Goal: Task Accomplishment & Management: Manage account settings

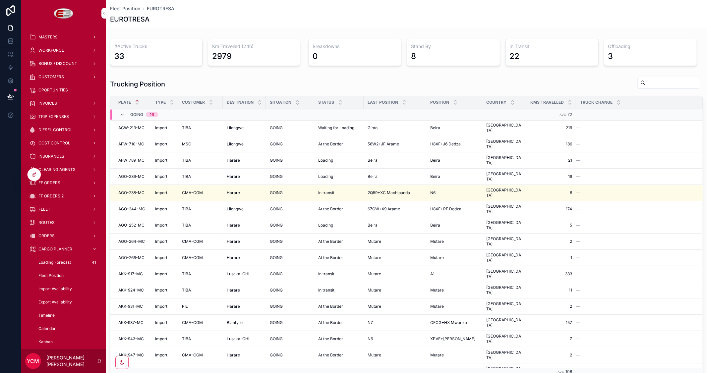
click at [47, 103] on span "INVOICES" at bounding box center [47, 103] width 19 height 5
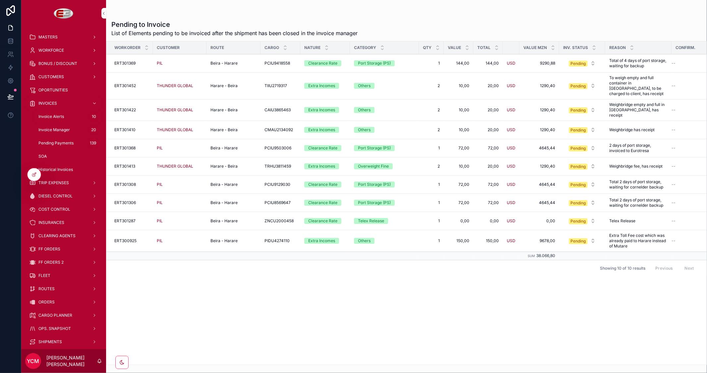
click at [54, 128] on span "Invoice Manager" at bounding box center [53, 129] width 31 height 5
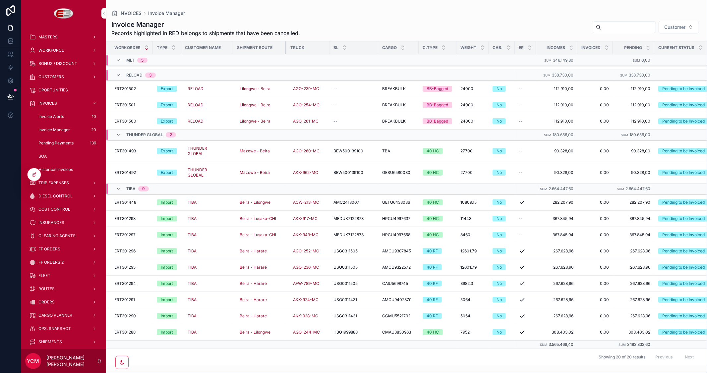
scroll to position [101, 0]
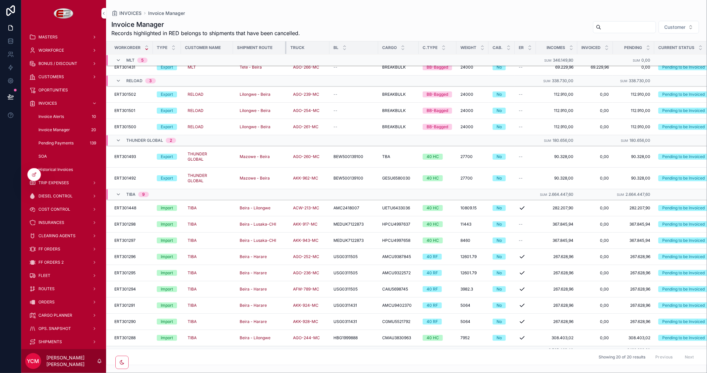
click at [285, 47] on div "scrollable content" at bounding box center [286, 47] width 3 height 13
click at [9, 65] on icon at bounding box center [10, 67] width 7 height 7
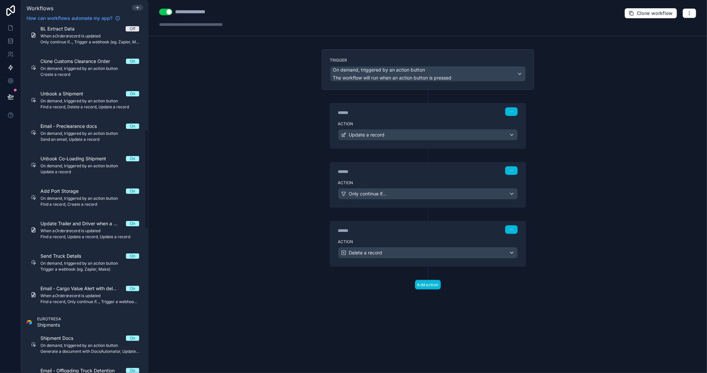
scroll to position [368, 0]
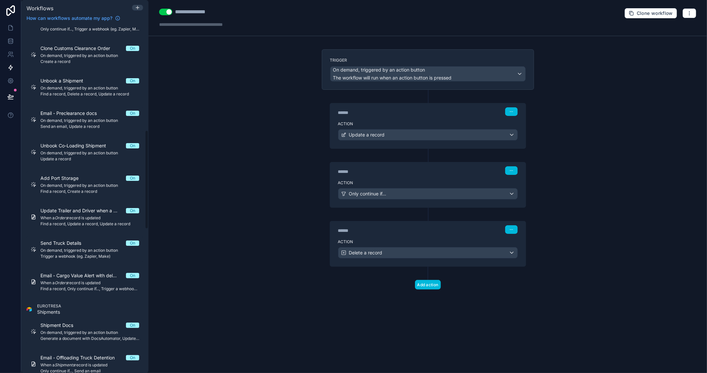
click at [74, 247] on div "Send Truck Details On On demand, triggered by an action button Trigger a webhoo…" at bounding box center [89, 249] width 99 height 19
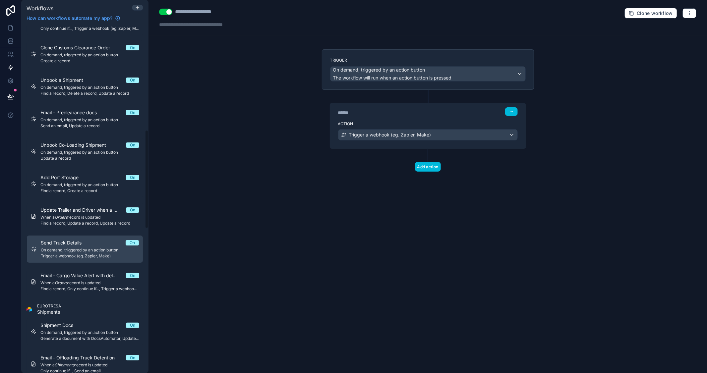
scroll to position [367, 0]
click at [690, 12] on icon "button" at bounding box center [688, 13] width 5 height 5
click at [670, 29] on span "Test workflow" at bounding box center [672, 28] width 32 height 5
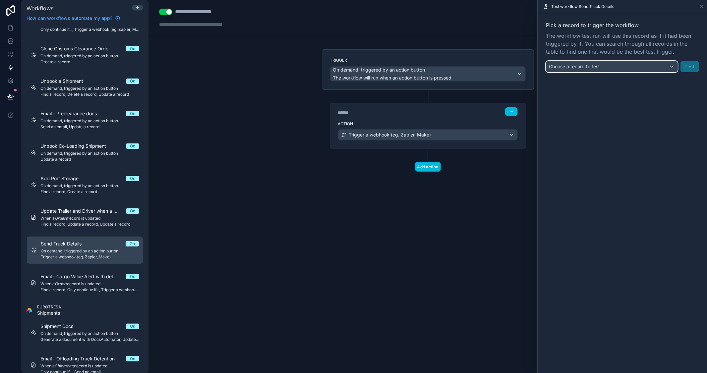
click at [606, 67] on div "Choose a record to test" at bounding box center [611, 66] width 131 height 11
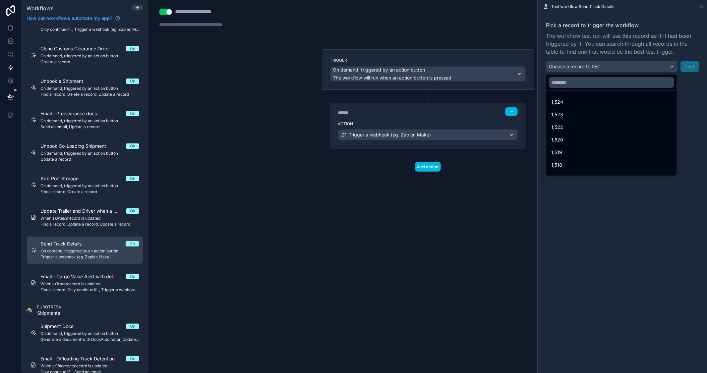
click at [574, 99] on div "1,524" at bounding box center [611, 102] width 120 height 8
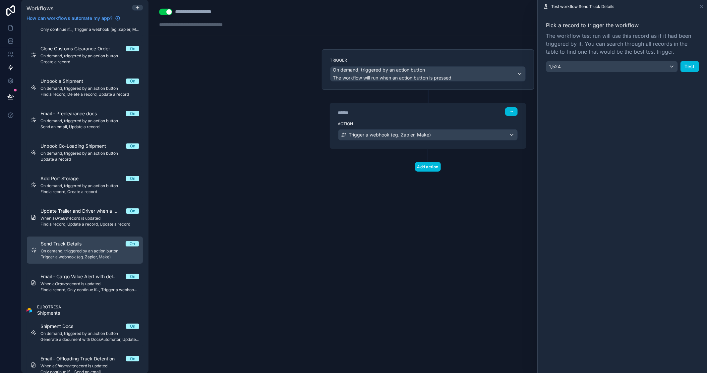
click at [686, 66] on button "Test" at bounding box center [689, 66] width 19 height 11
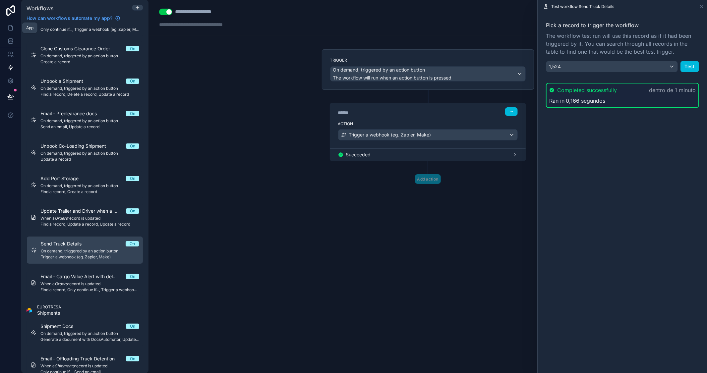
click at [11, 26] on icon at bounding box center [11, 28] width 4 height 5
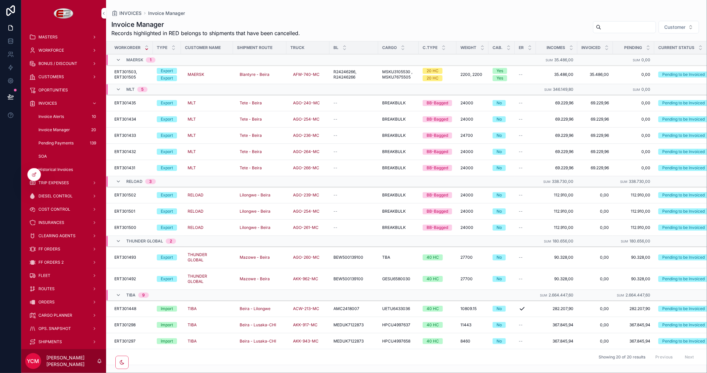
click at [50, 300] on span "ORDERS" at bounding box center [46, 301] width 16 height 5
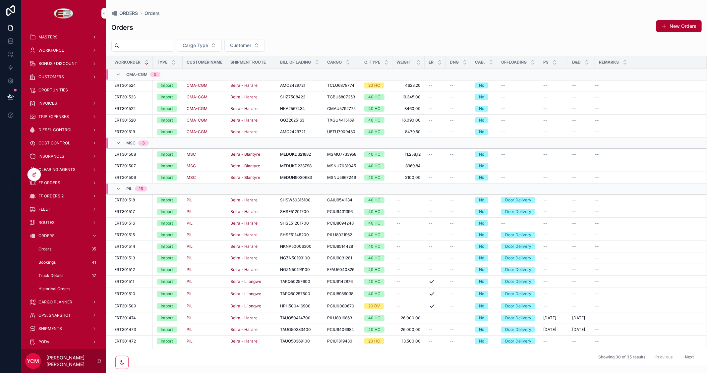
click at [56, 273] on span "Truck Details" at bounding box center [50, 275] width 25 height 5
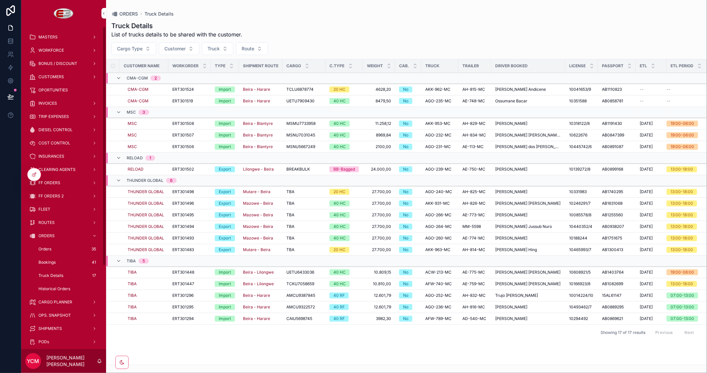
click at [32, 175] on icon at bounding box center [33, 175] width 3 height 3
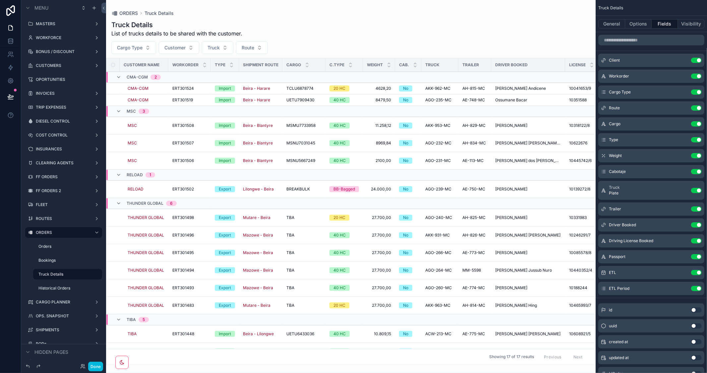
click at [186, 47] on div "scrollable content" at bounding box center [350, 186] width 489 height 373
click at [130, 48] on span "Cargo Type" at bounding box center [130, 47] width 26 height 7
click at [105, 73] on div "Import" at bounding box center [134, 74] width 92 height 11
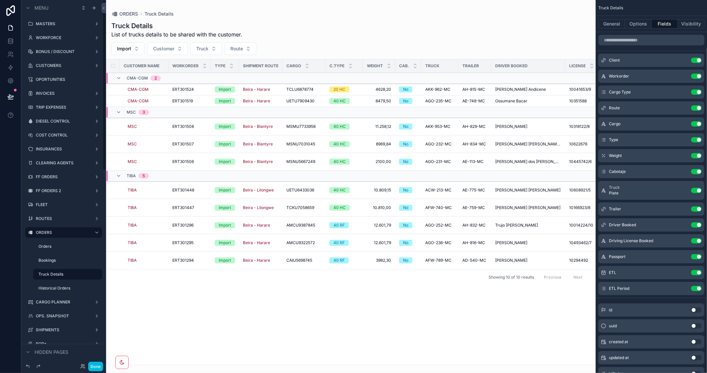
click at [95, 368] on button "Done" at bounding box center [95, 367] width 15 height 10
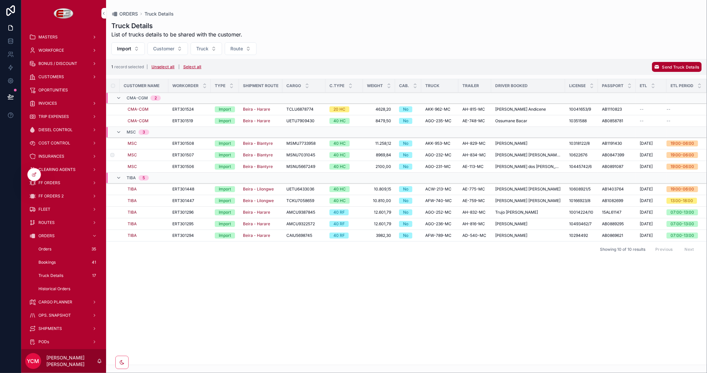
click at [666, 65] on span "Send Truck Details" at bounding box center [680, 67] width 37 height 5
click at [688, 54] on icon "scrollable content" at bounding box center [690, 53] width 5 height 5
click at [665, 67] on span "Send Truck Details" at bounding box center [680, 67] width 37 height 5
click at [690, 55] on icon "scrollable content" at bounding box center [690, 54] width 3 height 2
click at [667, 65] on span "Send Truck Details" at bounding box center [680, 67] width 37 height 5
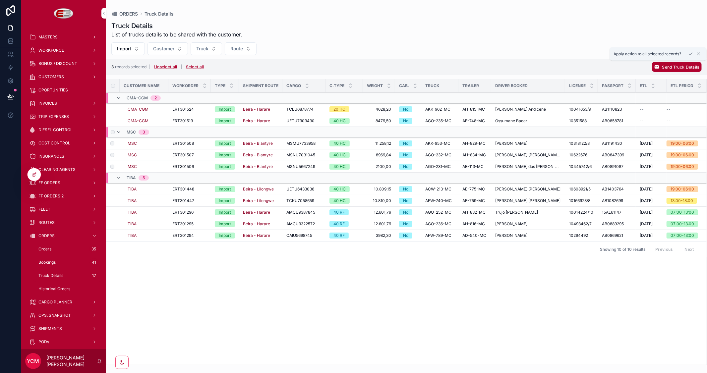
click at [690, 54] on icon "scrollable content" at bounding box center [690, 54] width 3 height 2
click at [113, 209] on td "scrollable content" at bounding box center [112, 213] width 13 height 12
click at [683, 67] on span "Send Truck Details" at bounding box center [680, 67] width 37 height 5
click at [690, 53] on icon "scrollable content" at bounding box center [690, 53] width 5 height 5
click at [664, 67] on span "Send Truck Details" at bounding box center [680, 67] width 37 height 5
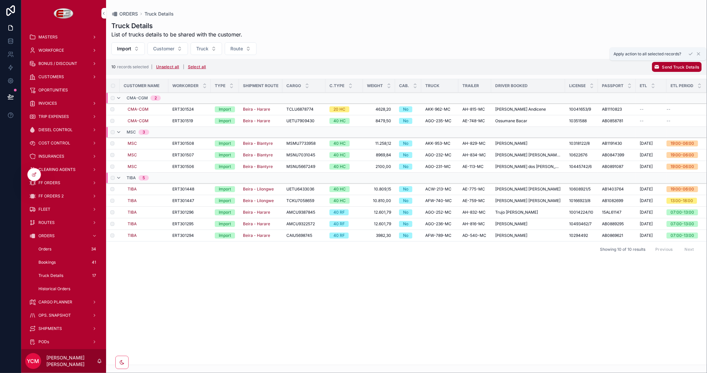
click at [689, 54] on icon "scrollable content" at bounding box center [690, 53] width 5 height 5
click at [171, 68] on button "Unselect all" at bounding box center [168, 67] width 28 height 11
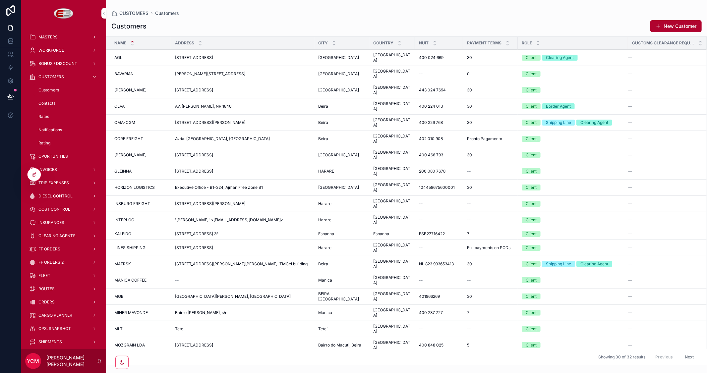
click at [132, 359] on div "MSC MSC" at bounding box center [140, 361] width 53 height 5
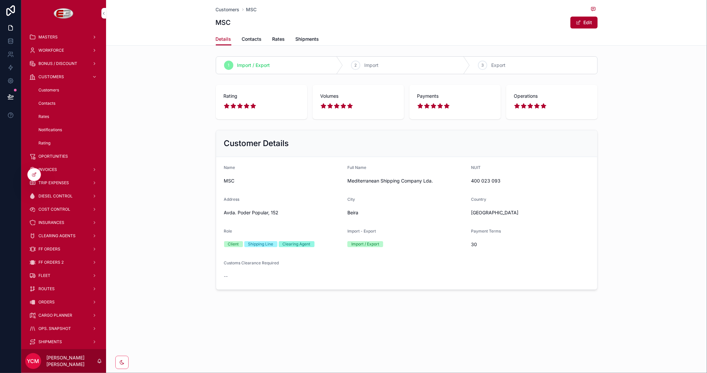
click at [248, 40] on span "Contacts" at bounding box center [252, 39] width 20 height 7
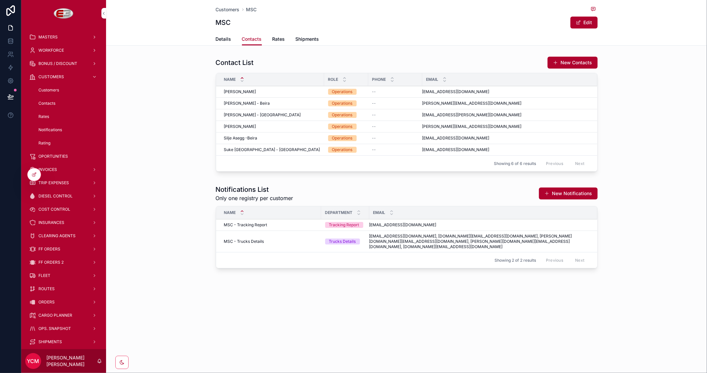
click at [393, 237] on span "[EMAIL_ADDRESS][DOMAIN_NAME], [DOMAIN_NAME][EMAIL_ADDRESS][DOMAIN_NAME], [PERSO…" at bounding box center [479, 242] width 220 height 16
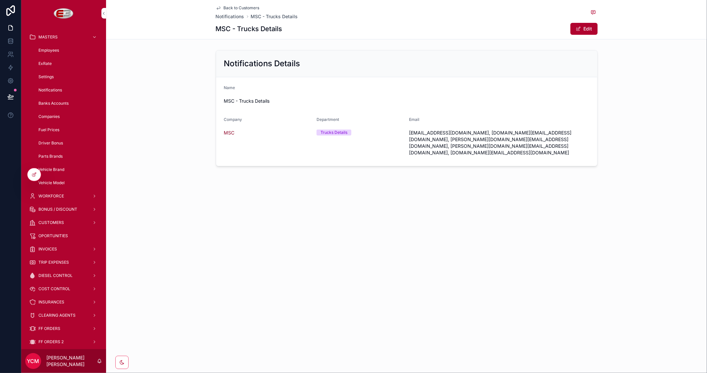
click at [580, 26] on button "Edit" at bounding box center [583, 29] width 27 height 12
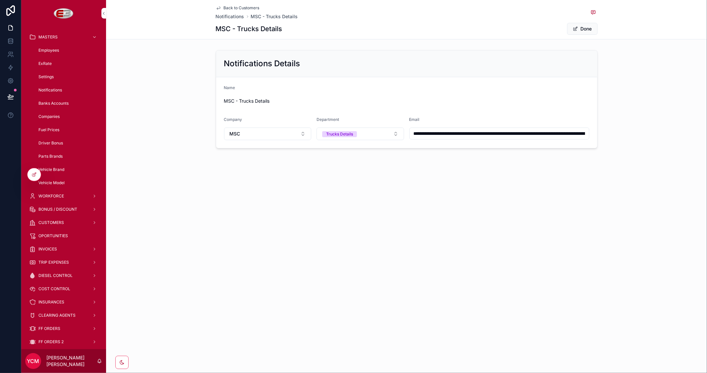
scroll to position [0, 126]
drag, startPoint x: 413, startPoint y: 133, endPoint x: 678, endPoint y: 131, distance: 264.7
click at [678, 131] on div "**********" at bounding box center [406, 99] width 601 height 104
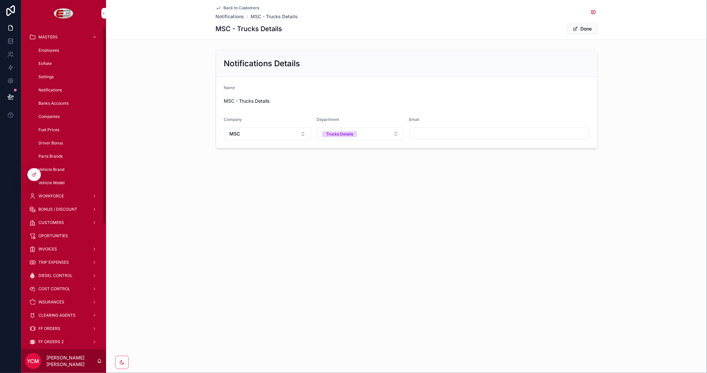
click at [582, 220] on div "Back to Customers Notifications MSC - Trucks Details MSC - Trucks Details Done …" at bounding box center [406, 186] width 601 height 373
click at [446, 132] on input "scrollable content" at bounding box center [498, 133] width 179 height 9
type input "*"
type input "**********"
click at [583, 30] on span "Done" at bounding box center [582, 29] width 30 height 12
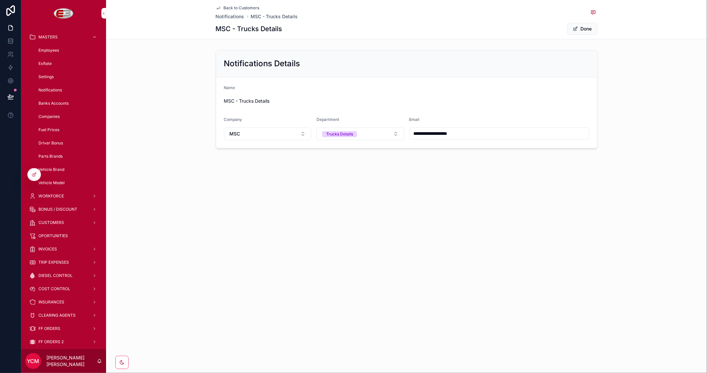
click at [243, 8] on span "Back to Customers" at bounding box center [242, 7] width 36 height 5
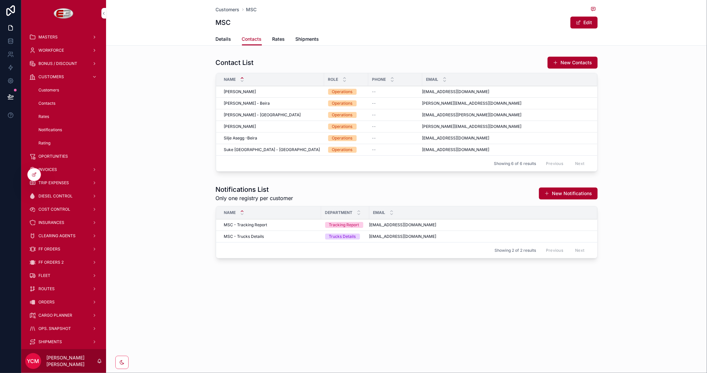
click at [224, 9] on span "Customers" at bounding box center [228, 9] width 24 height 7
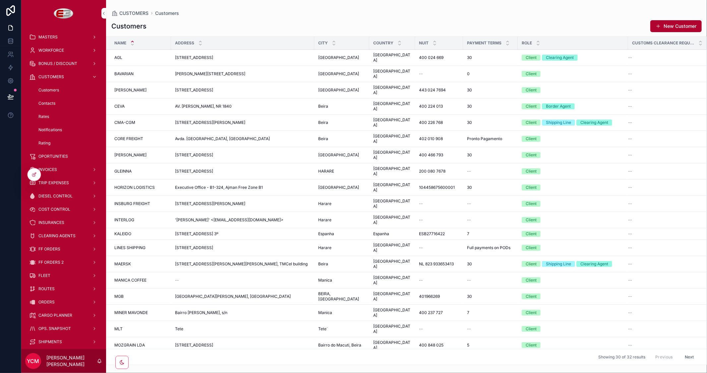
click at [132, 120] on span "CMA-CGM" at bounding box center [124, 122] width 21 height 5
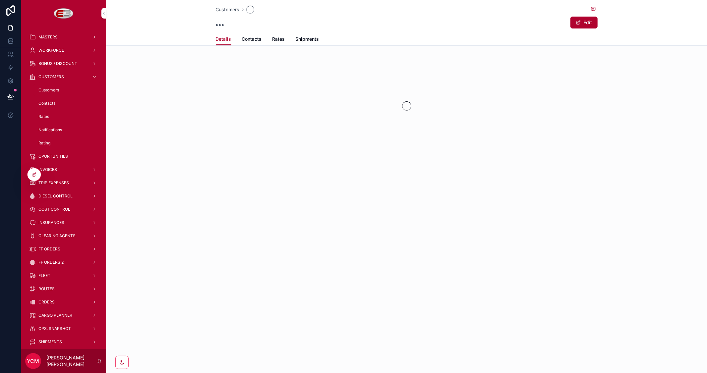
click at [588, 21] on button "Edit" at bounding box center [583, 23] width 27 height 12
click at [253, 37] on span "Contacts" at bounding box center [252, 39] width 20 height 7
click at [579, 25] on button "Done" at bounding box center [582, 23] width 30 height 12
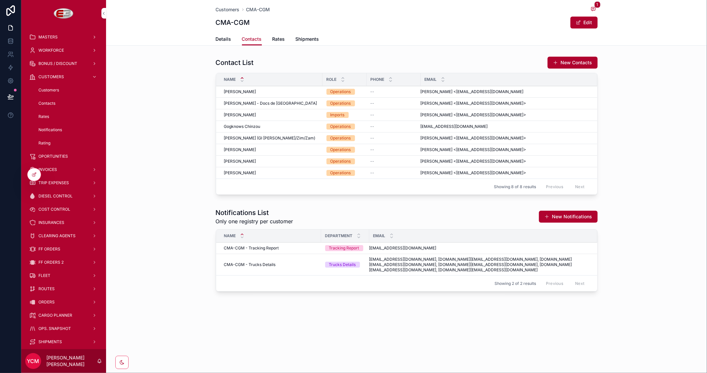
click at [406, 260] on span "[EMAIL_ADDRESS][DOMAIN_NAME], [DOMAIN_NAME][EMAIL_ADDRESS][DOMAIN_NAME], [DOMAI…" at bounding box center [479, 265] width 220 height 16
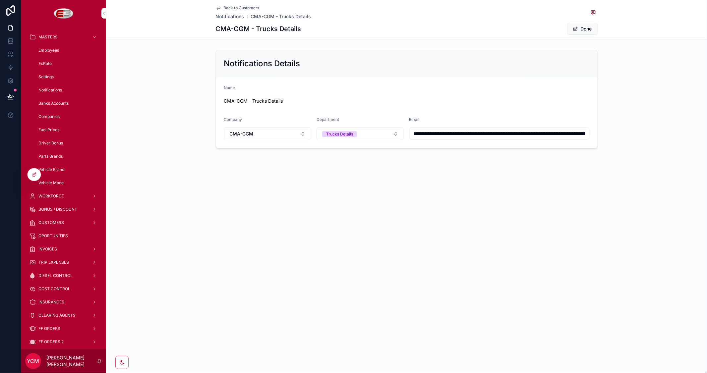
scroll to position [0, 256]
drag, startPoint x: 414, startPoint y: 131, endPoint x: 706, endPoint y: 131, distance: 292.2
click at [706, 131] on div "**********" at bounding box center [406, 99] width 601 height 104
type input "**********"
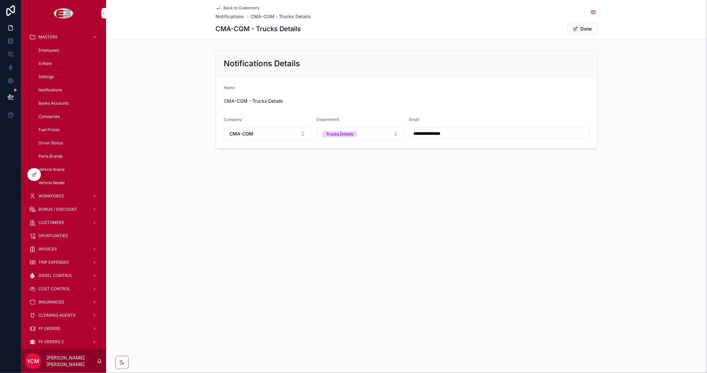
click at [583, 28] on button "Done" at bounding box center [582, 29] width 30 height 12
click at [236, 8] on span "Back to Customers" at bounding box center [242, 7] width 36 height 5
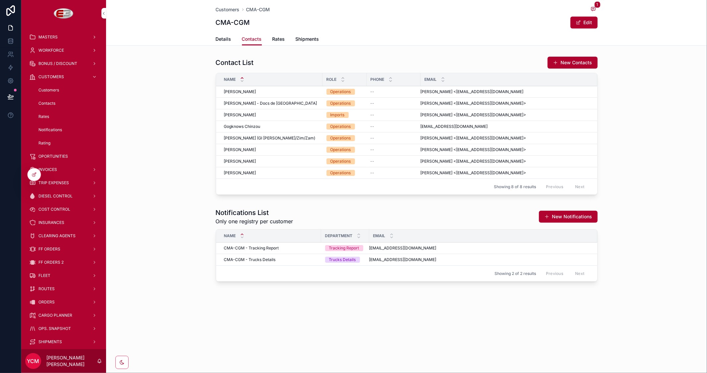
click at [231, 10] on span "Customers" at bounding box center [228, 9] width 24 height 7
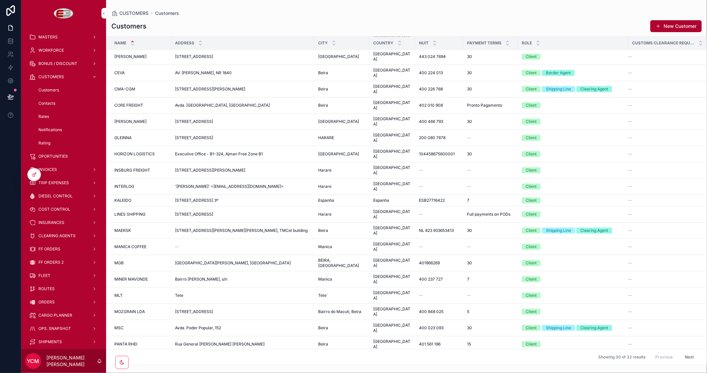
scroll to position [50, 0]
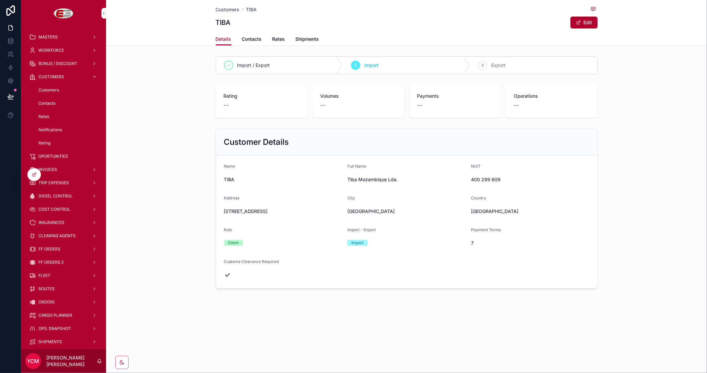
click at [252, 37] on span "Contacts" at bounding box center [252, 39] width 20 height 7
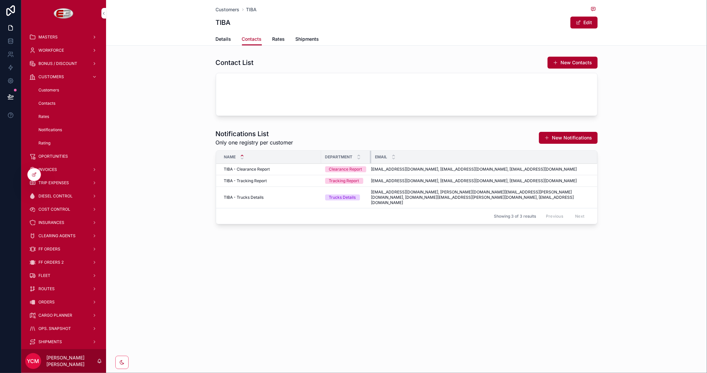
click at [370, 156] on div "scrollable content" at bounding box center [371, 157] width 3 height 13
click at [388, 192] on span "[EMAIL_ADDRESS][DOMAIN_NAME], [PERSON_NAME][DOMAIN_NAME][EMAIL_ADDRESS][PERSON_…" at bounding box center [480, 197] width 218 height 16
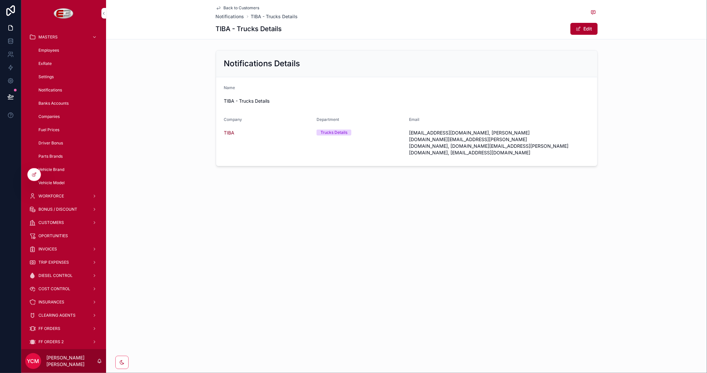
click at [585, 29] on button "Edit" at bounding box center [583, 29] width 27 height 12
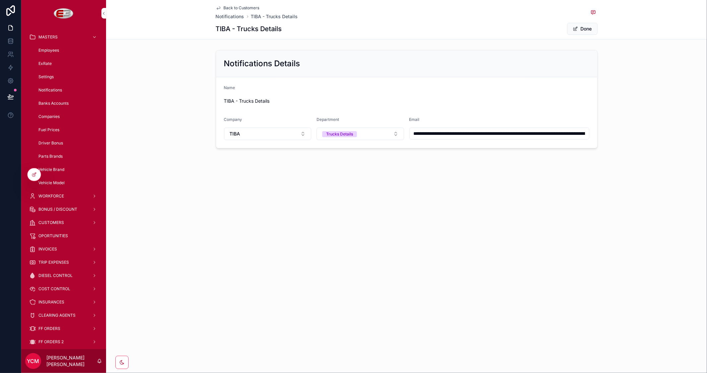
scroll to position [0, 138]
drag, startPoint x: 410, startPoint y: 134, endPoint x: 658, endPoint y: 135, distance: 247.8
click at [658, 135] on div "**********" at bounding box center [406, 99] width 601 height 104
type input "**********"
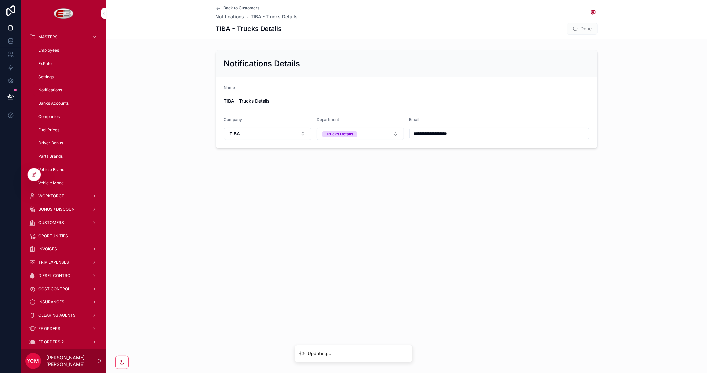
click at [584, 28] on span "Done" at bounding box center [582, 29] width 30 height 12
click at [581, 28] on button "Done" at bounding box center [582, 29] width 30 height 12
click at [226, 7] on span "Back to Customers" at bounding box center [242, 7] width 36 height 5
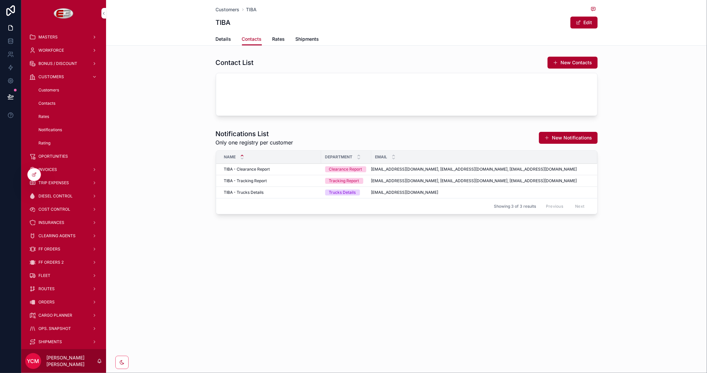
click at [219, 9] on span "Customers" at bounding box center [228, 9] width 24 height 7
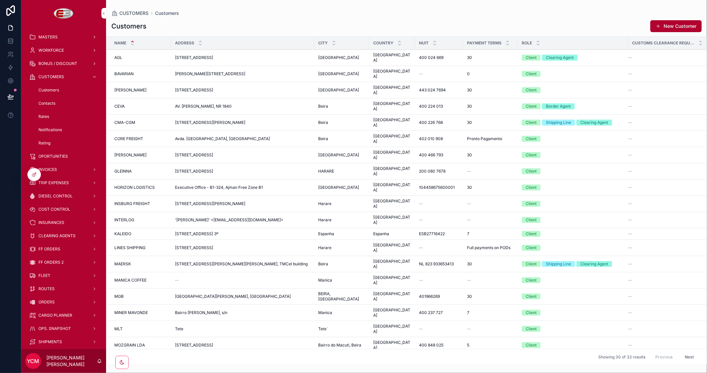
click at [137, 120] on div "CMA-CGM CMA-CGM" at bounding box center [140, 122] width 53 height 5
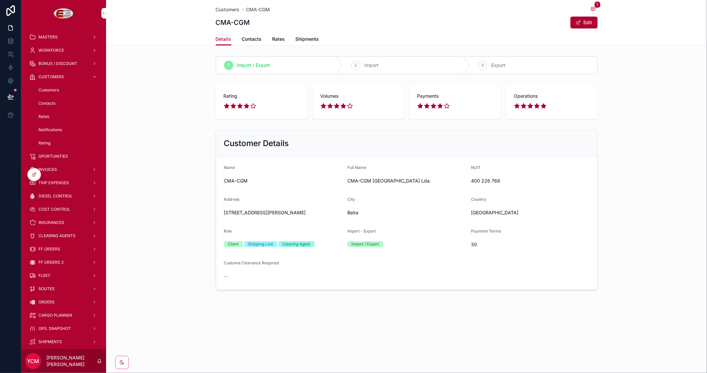
click at [253, 38] on span "Contacts" at bounding box center [252, 39] width 20 height 7
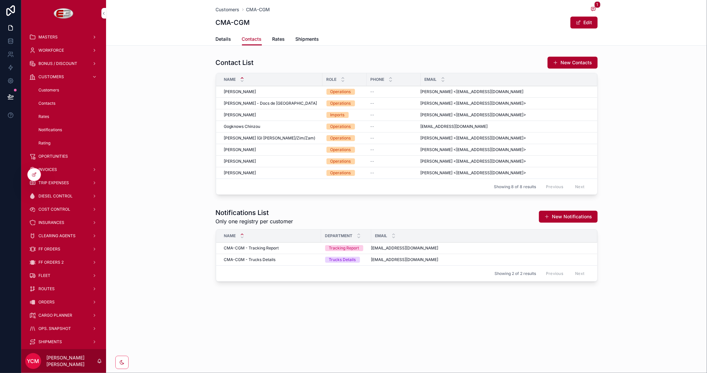
click at [231, 9] on span "Customers" at bounding box center [228, 9] width 24 height 7
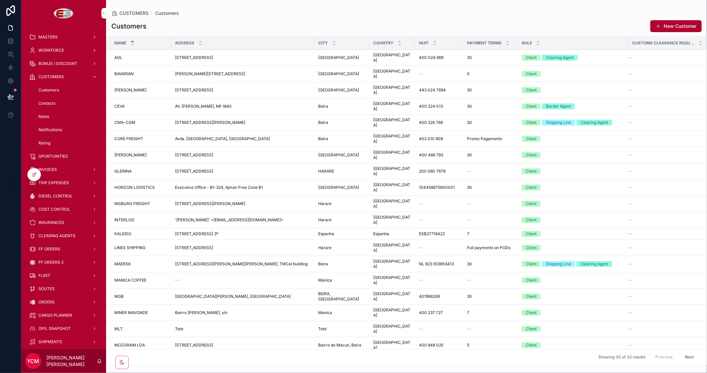
click at [135, 359] on div "MSC MSC" at bounding box center [140, 361] width 53 height 5
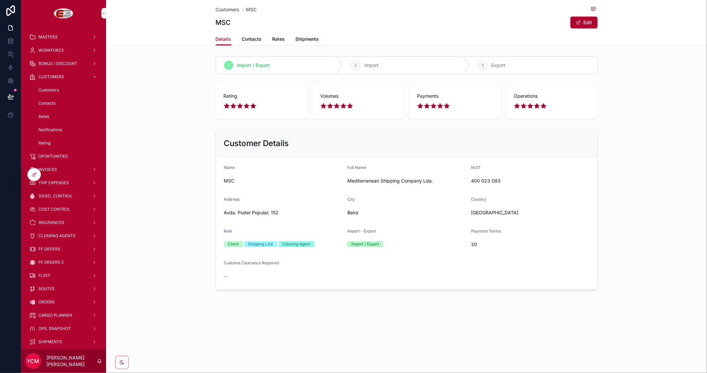
click at [249, 42] on link "Contacts" at bounding box center [252, 39] width 20 height 13
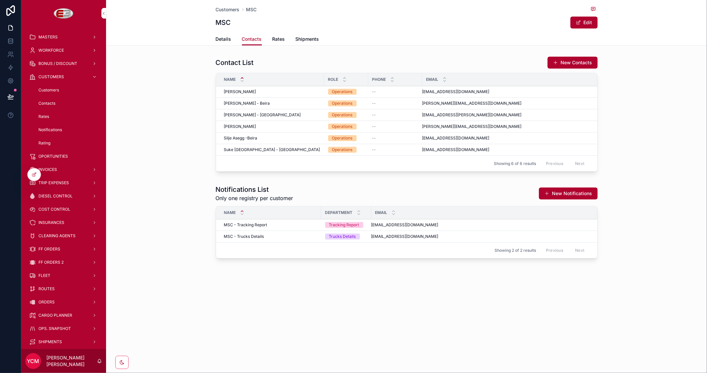
click at [232, 8] on span "Customers" at bounding box center [228, 9] width 24 height 7
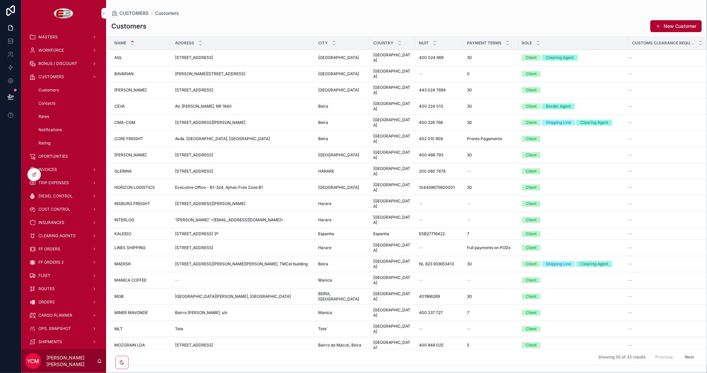
click at [127, 120] on span "CMA-CGM" at bounding box center [124, 122] width 21 height 5
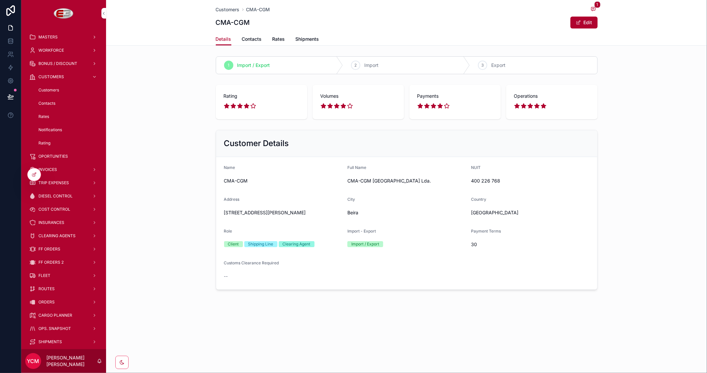
click at [249, 44] on link "Contacts" at bounding box center [252, 39] width 20 height 13
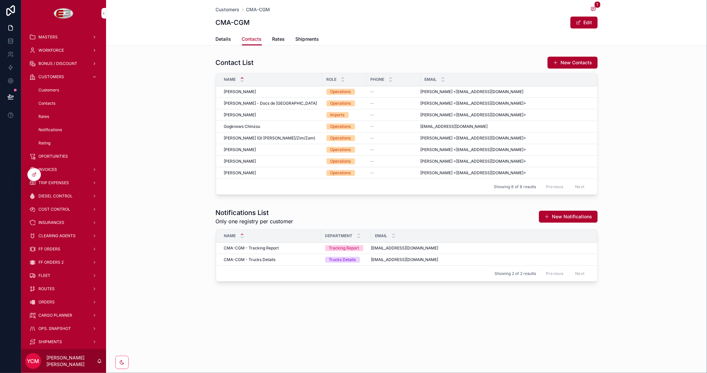
click at [251, 39] on span "Contacts" at bounding box center [252, 39] width 20 height 7
click at [228, 9] on span "Customers" at bounding box center [228, 9] width 24 height 7
